Goal: Information Seeking & Learning: Learn about a topic

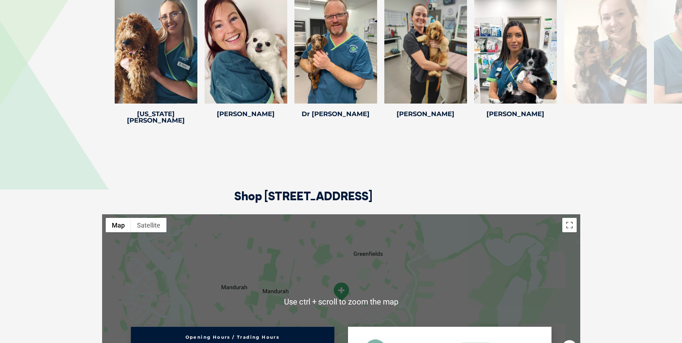
scroll to position [1223, 0]
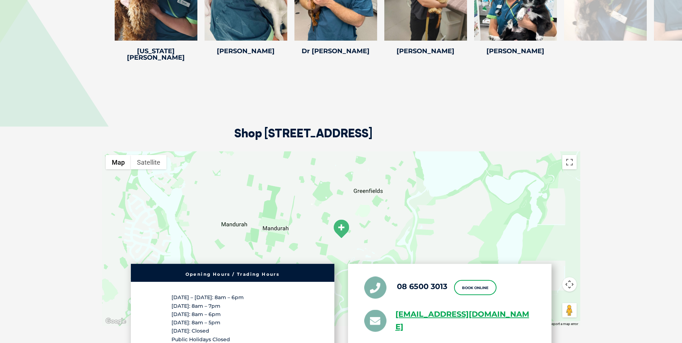
click at [341, 219] on img at bounding box center [341, 229] width 18 height 20
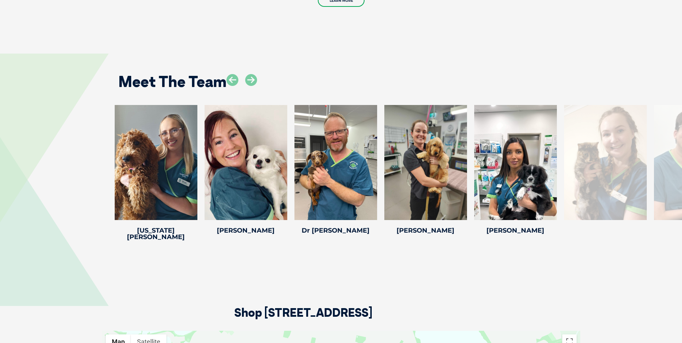
scroll to position [1043, 0]
drag, startPoint x: 218, startPoint y: 165, endPoint x: 507, endPoint y: 180, distance: 288.9
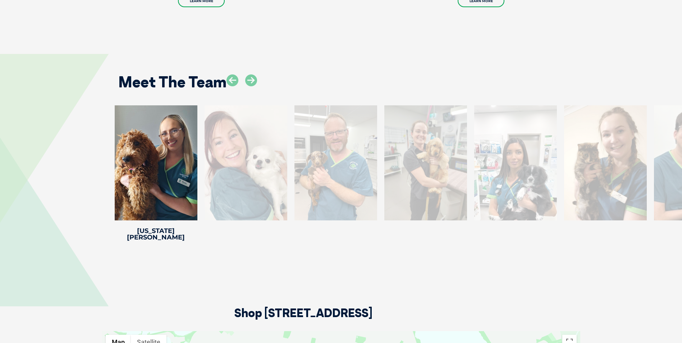
click at [227, 169] on div at bounding box center [246, 162] width 83 height 115
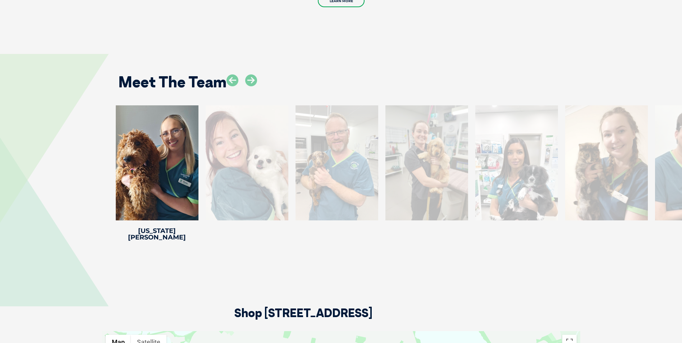
click at [256, 155] on div at bounding box center [247, 162] width 83 height 115
click at [345, 157] on div at bounding box center [336, 162] width 83 height 115
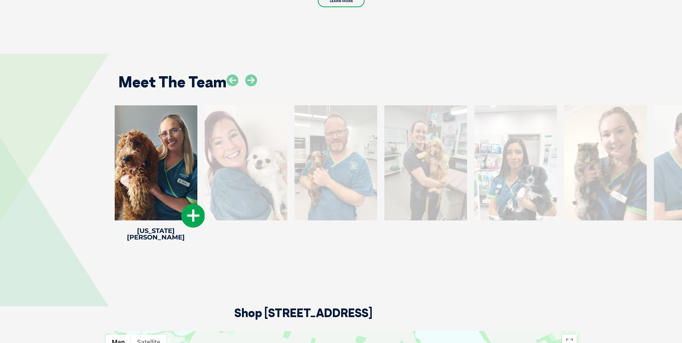
click at [148, 159] on div at bounding box center [156, 162] width 83 height 115
click at [190, 205] on icon at bounding box center [193, 216] width 24 height 24
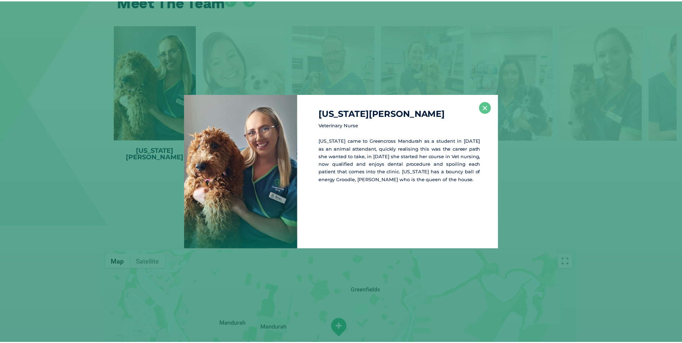
scroll to position [1124, 0]
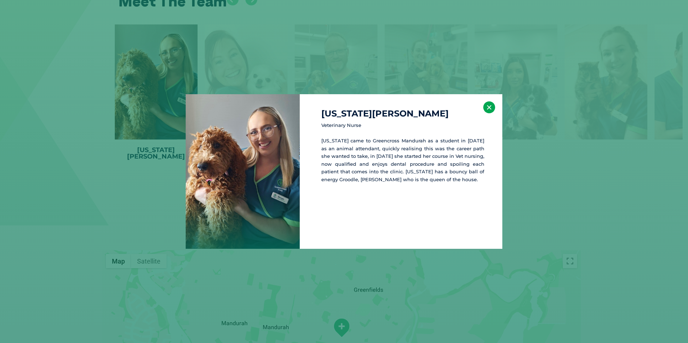
click at [487, 108] on button "×" at bounding box center [489, 107] width 12 height 12
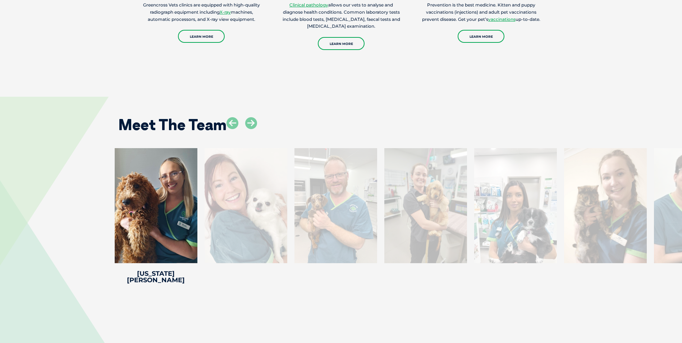
scroll to position [1052, 0]
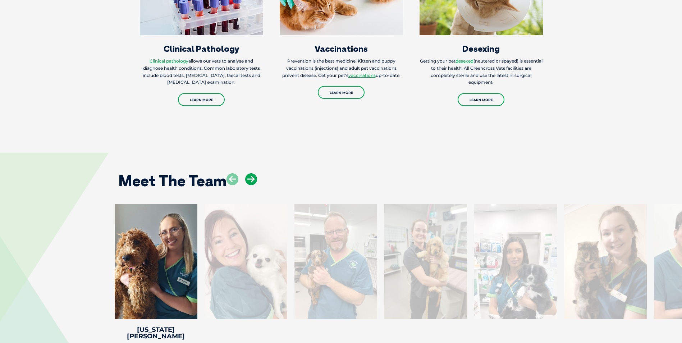
click at [250, 173] on icon at bounding box center [251, 179] width 12 height 12
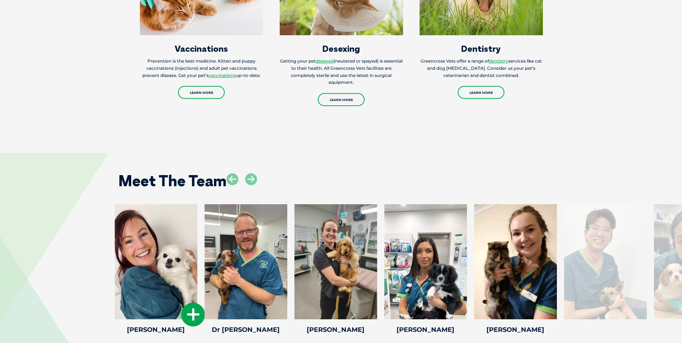
click at [158, 268] on div at bounding box center [156, 261] width 83 height 115
click at [192, 305] on icon at bounding box center [193, 315] width 24 height 24
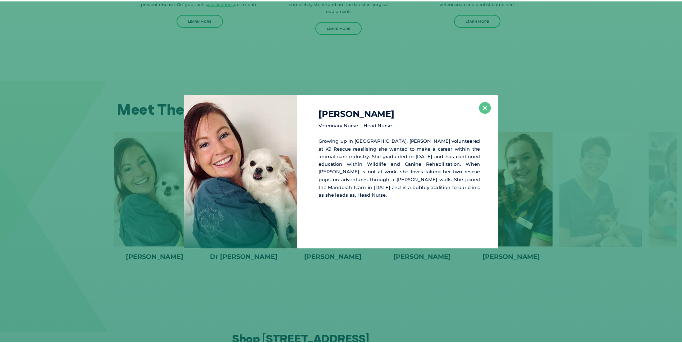
scroll to position [1025, 0]
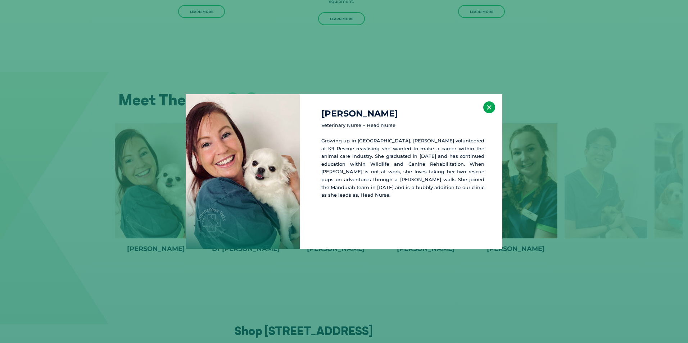
click at [487, 108] on button "×" at bounding box center [489, 107] width 12 height 12
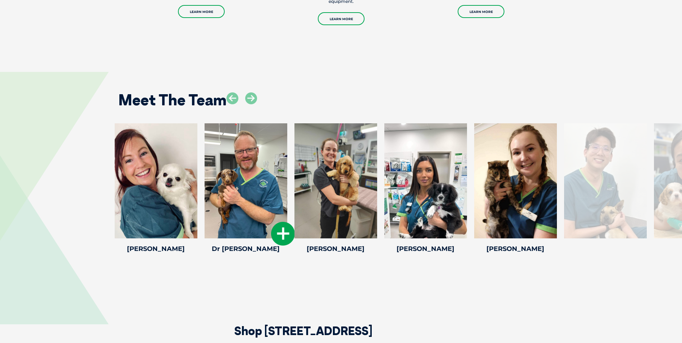
click at [256, 200] on div at bounding box center [246, 180] width 83 height 115
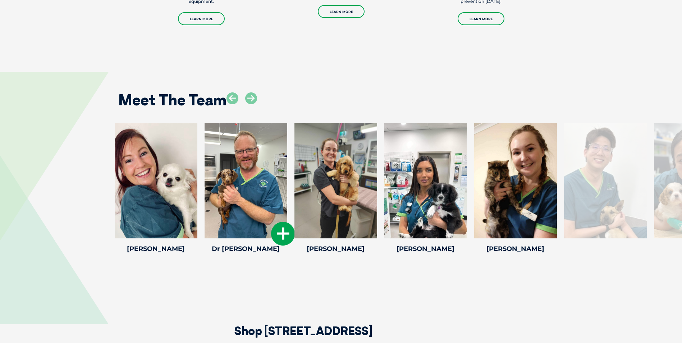
click at [283, 231] on icon at bounding box center [283, 234] width 24 height 24
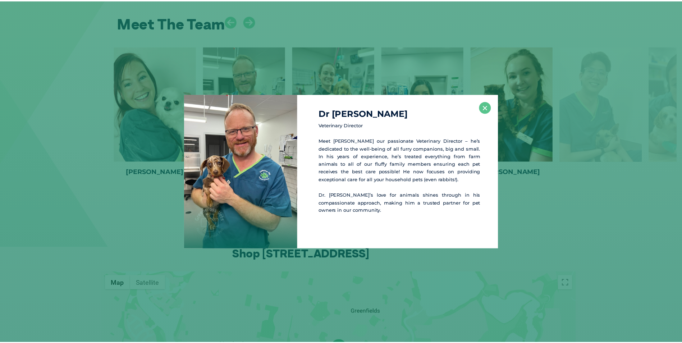
scroll to position [1106, 0]
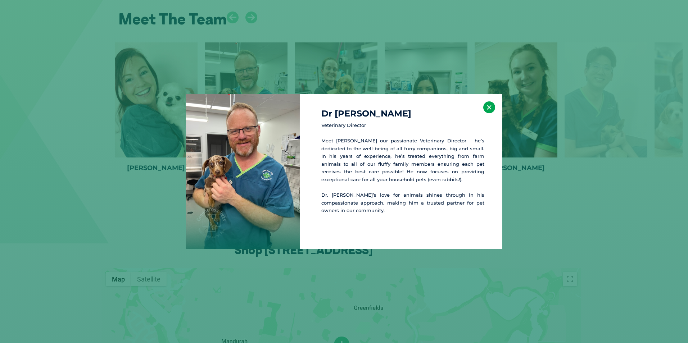
click at [490, 108] on button "×" at bounding box center [489, 107] width 12 height 12
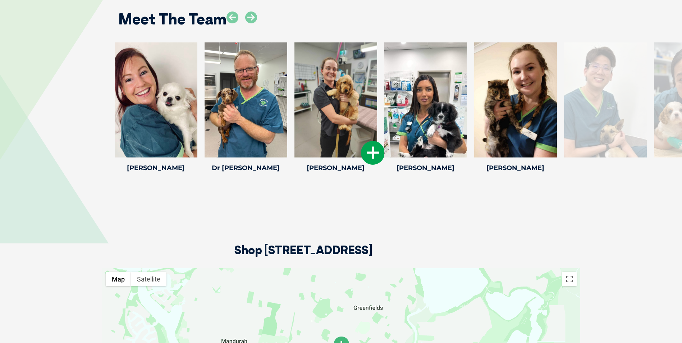
click at [371, 148] on icon at bounding box center [373, 153] width 24 height 24
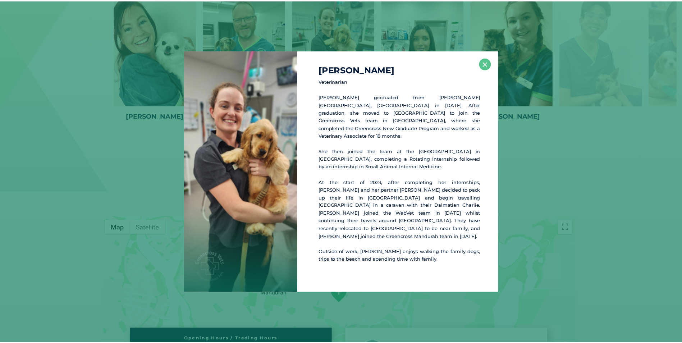
scroll to position [1158, 0]
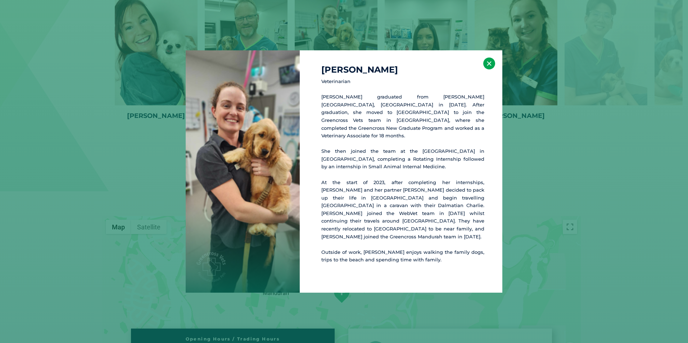
click at [487, 69] on button "×" at bounding box center [489, 64] width 12 height 12
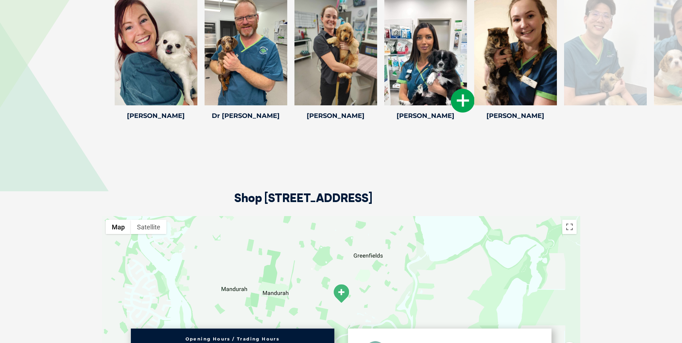
click at [462, 95] on icon at bounding box center [463, 101] width 24 height 24
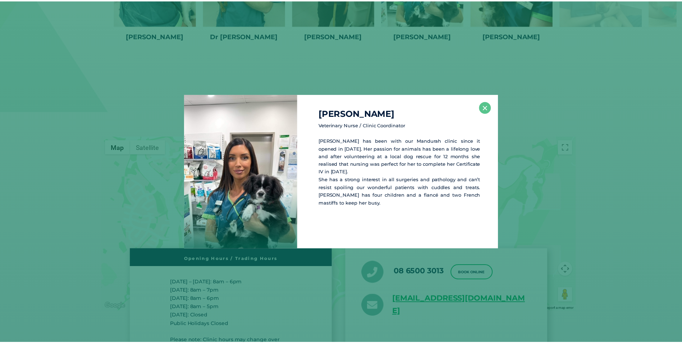
scroll to position [1239, 0]
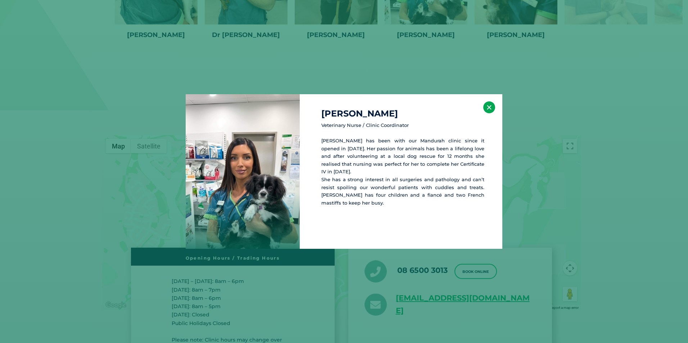
click at [487, 109] on button "×" at bounding box center [489, 107] width 12 height 12
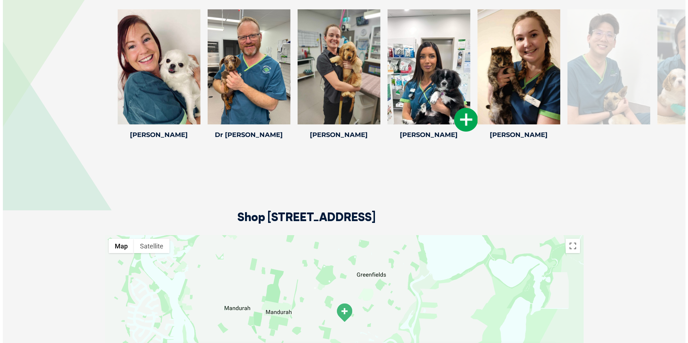
scroll to position [1131, 0]
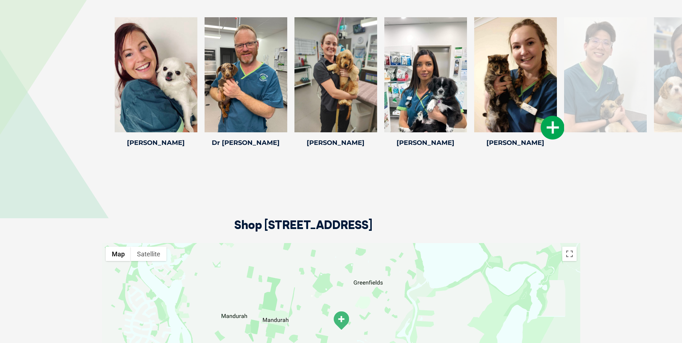
click at [557, 121] on icon at bounding box center [553, 128] width 24 height 24
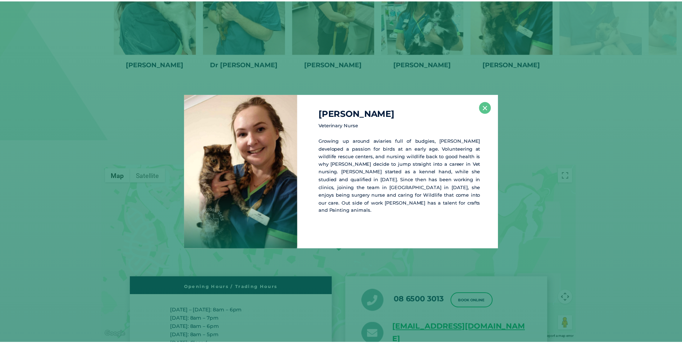
scroll to position [1212, 0]
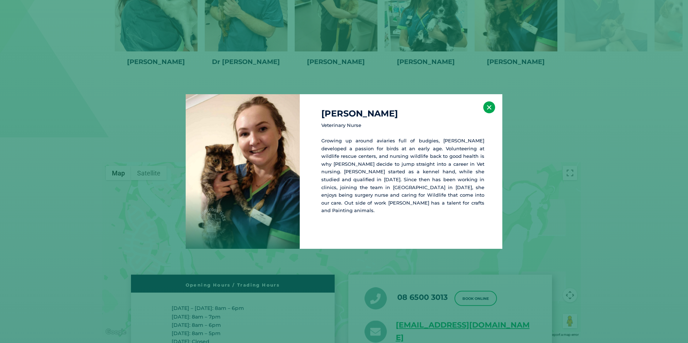
click at [489, 106] on button "×" at bounding box center [489, 107] width 12 height 12
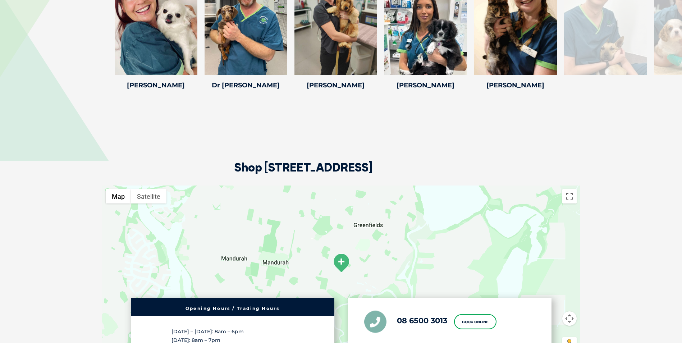
scroll to position [1068, 0]
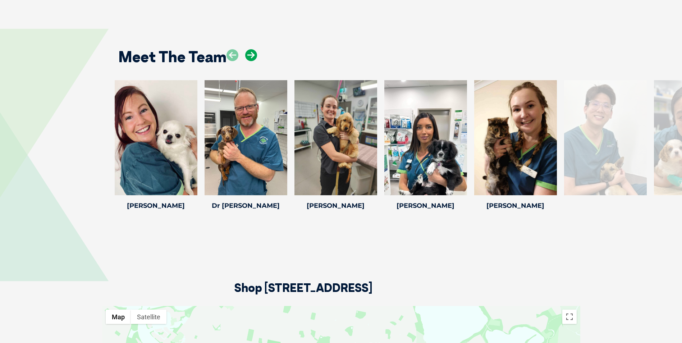
click at [254, 49] on icon at bounding box center [251, 55] width 12 height 12
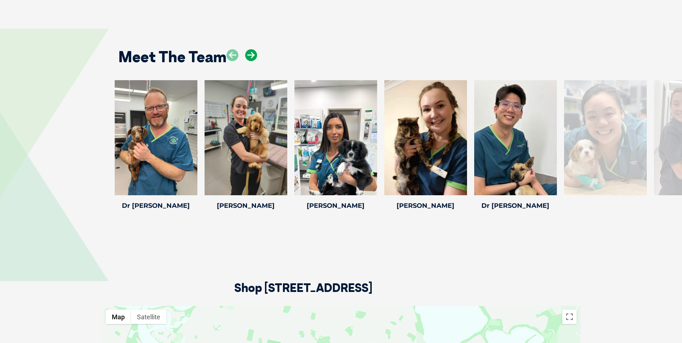
click at [253, 49] on icon at bounding box center [251, 55] width 12 height 12
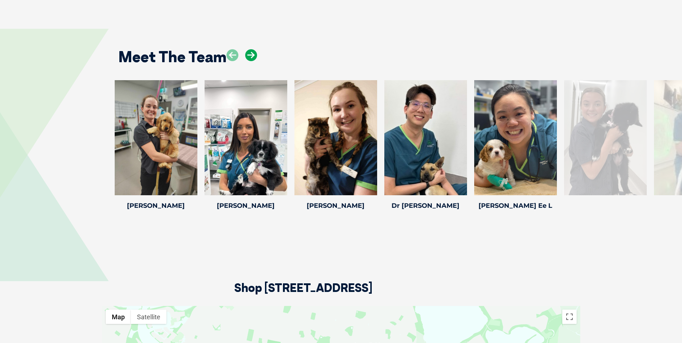
click at [253, 49] on icon at bounding box center [251, 55] width 12 height 12
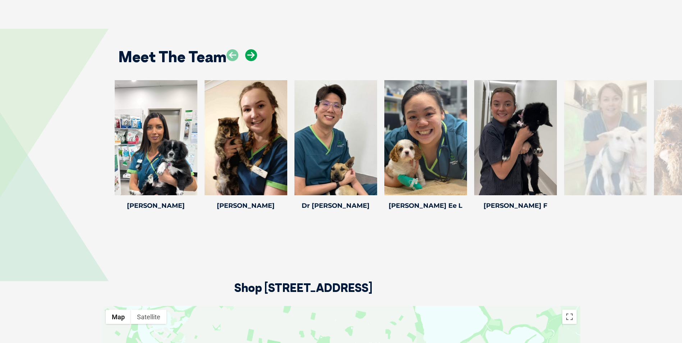
click at [254, 50] on icon at bounding box center [251, 55] width 12 height 12
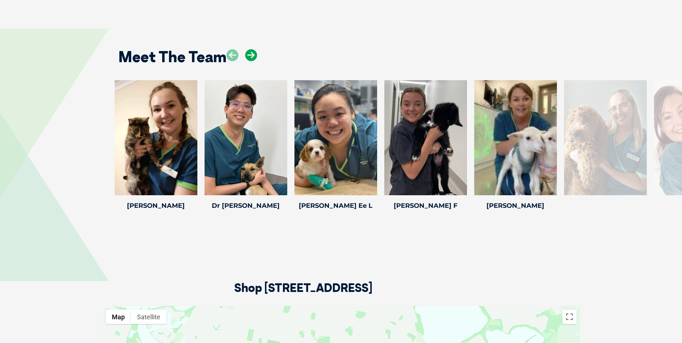
click at [251, 49] on icon at bounding box center [251, 55] width 12 height 12
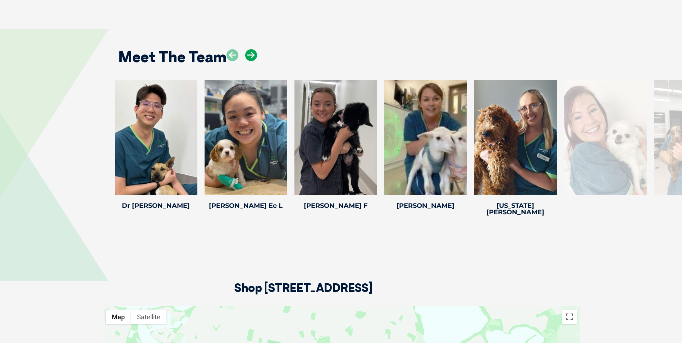
click at [250, 49] on icon at bounding box center [251, 55] width 12 height 12
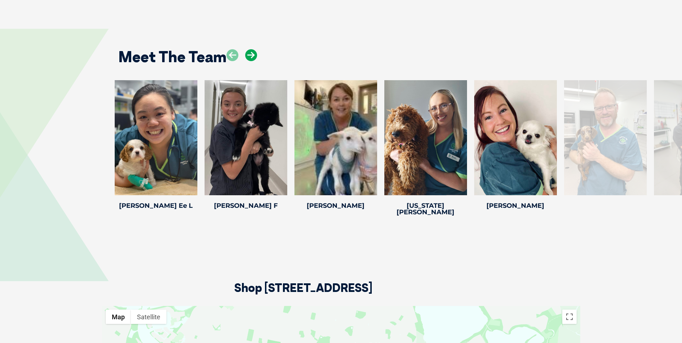
click at [250, 49] on icon at bounding box center [251, 55] width 12 height 12
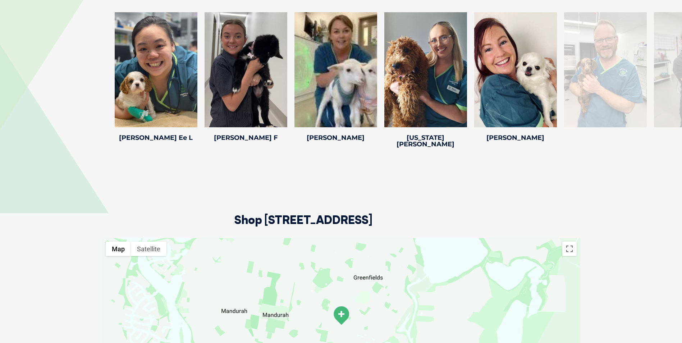
scroll to position [1284, 0]
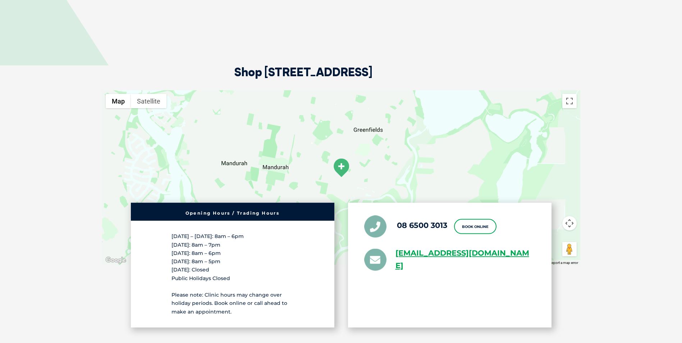
click at [342, 158] on img at bounding box center [341, 168] width 18 height 20
click at [155, 94] on div at bounding box center [341, 177] width 478 height 175
click at [150, 94] on button "Satellite" at bounding box center [149, 101] width 36 height 14
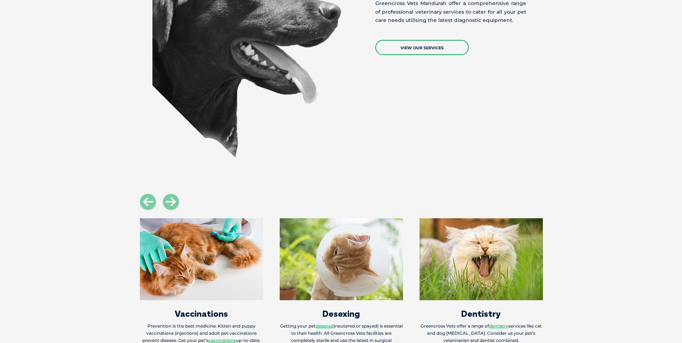
scroll to position [595, 0]
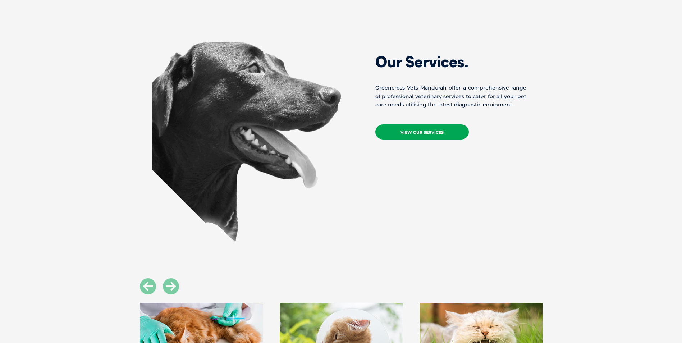
drag, startPoint x: 435, startPoint y: 122, endPoint x: 430, endPoint y: 130, distance: 9.4
click at [436, 124] on link "View Our Services" at bounding box center [423, 131] width 94 height 15
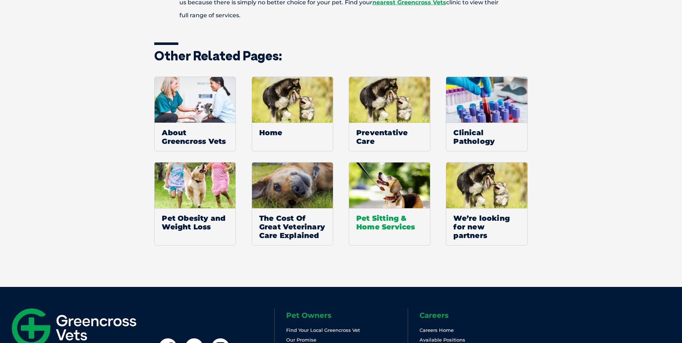
scroll to position [504, 0]
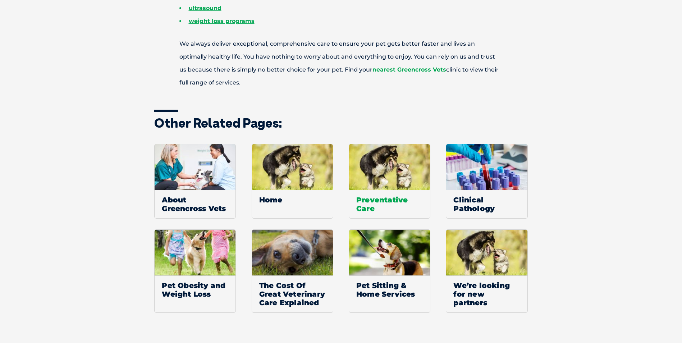
click at [386, 198] on span "Preventative Care" at bounding box center [389, 204] width 81 height 28
